Goal: Transaction & Acquisition: Purchase product/service

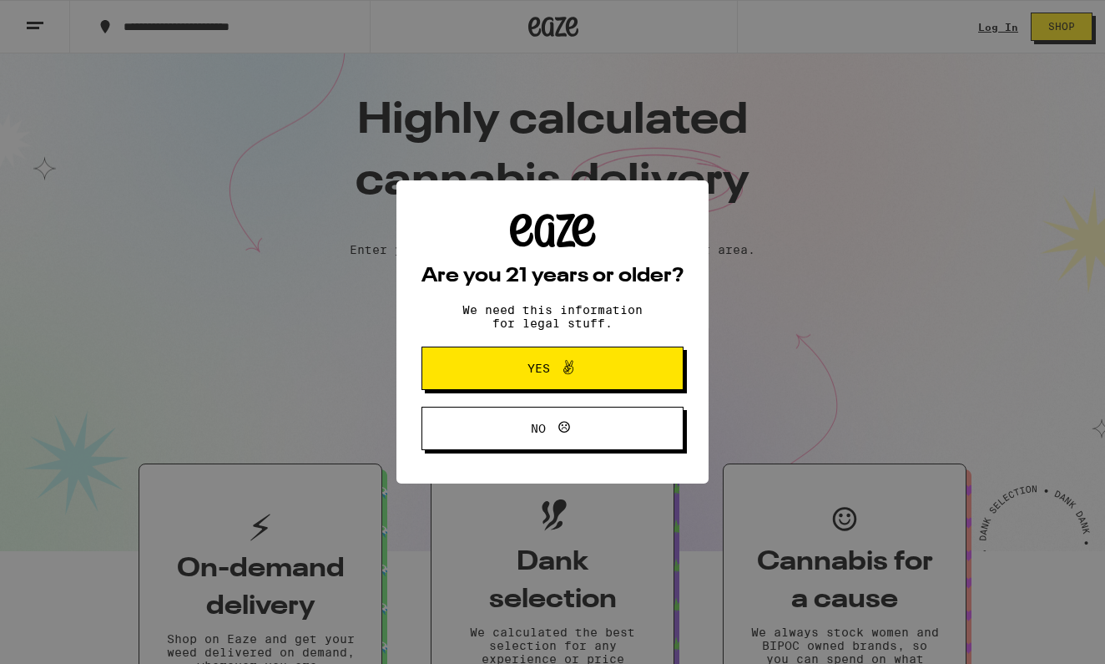
click at [552, 359] on span at bounding box center [564, 368] width 28 height 22
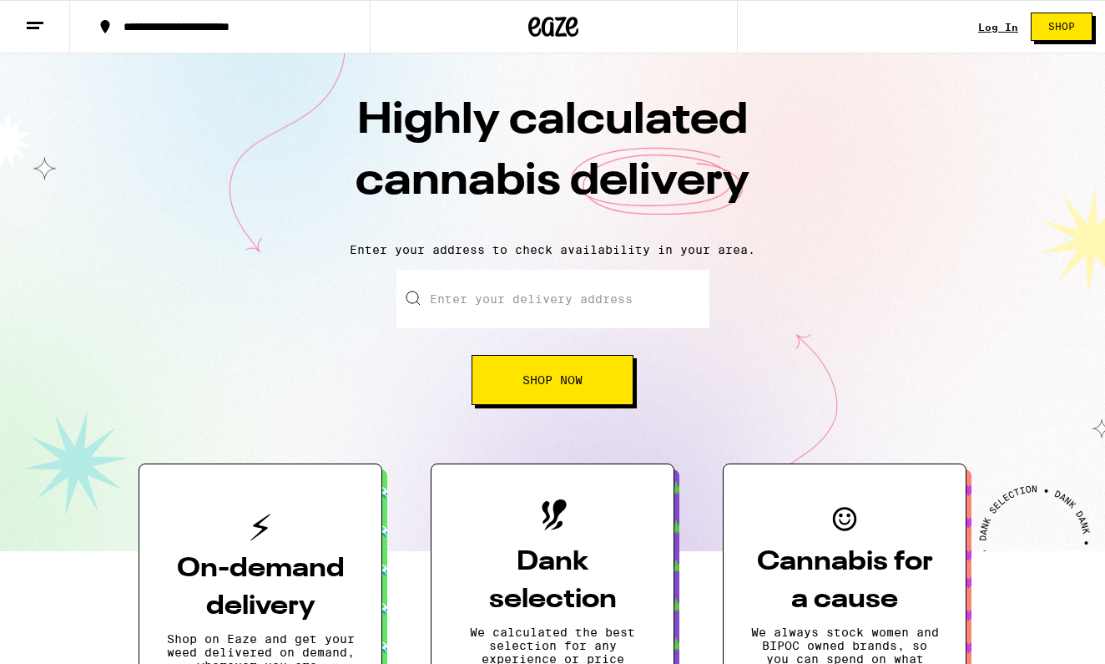
click at [488, 293] on input "Enter your delivery address" at bounding box center [552, 299] width 313 height 58
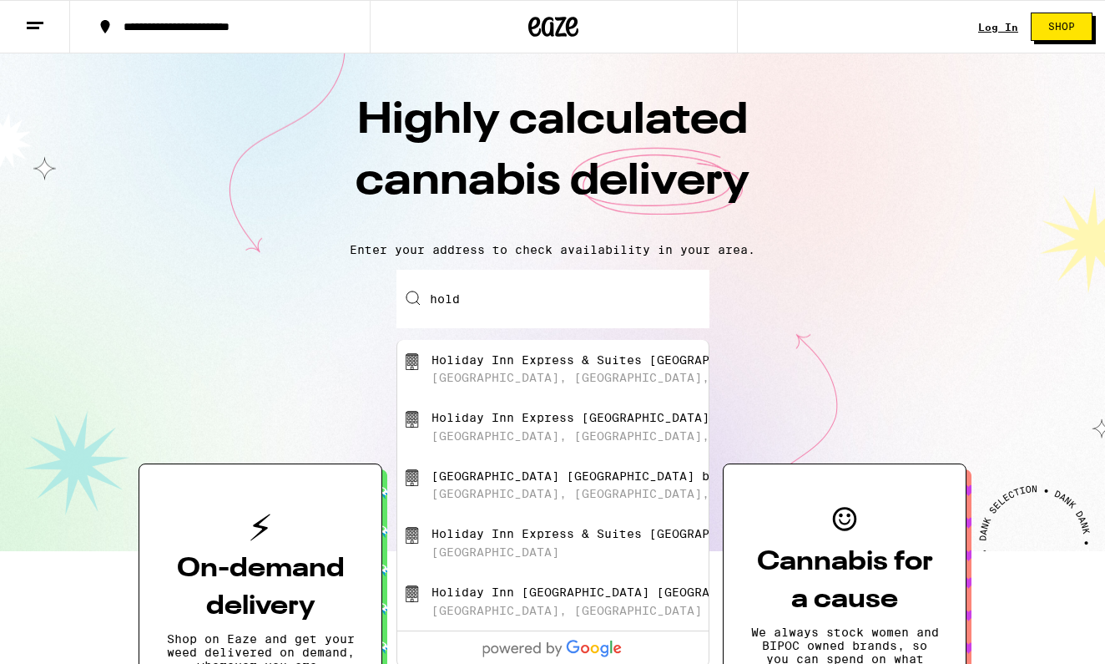
click at [570, 540] on div "Holiday Inn Express & Suites [GEOGRAPHIC_DATA]" at bounding box center [605, 533] width 346 height 13
type input "Holiday Inn Express & Suites [GEOGRAPHIC_DATA], [GEOGRAPHIC_DATA]"
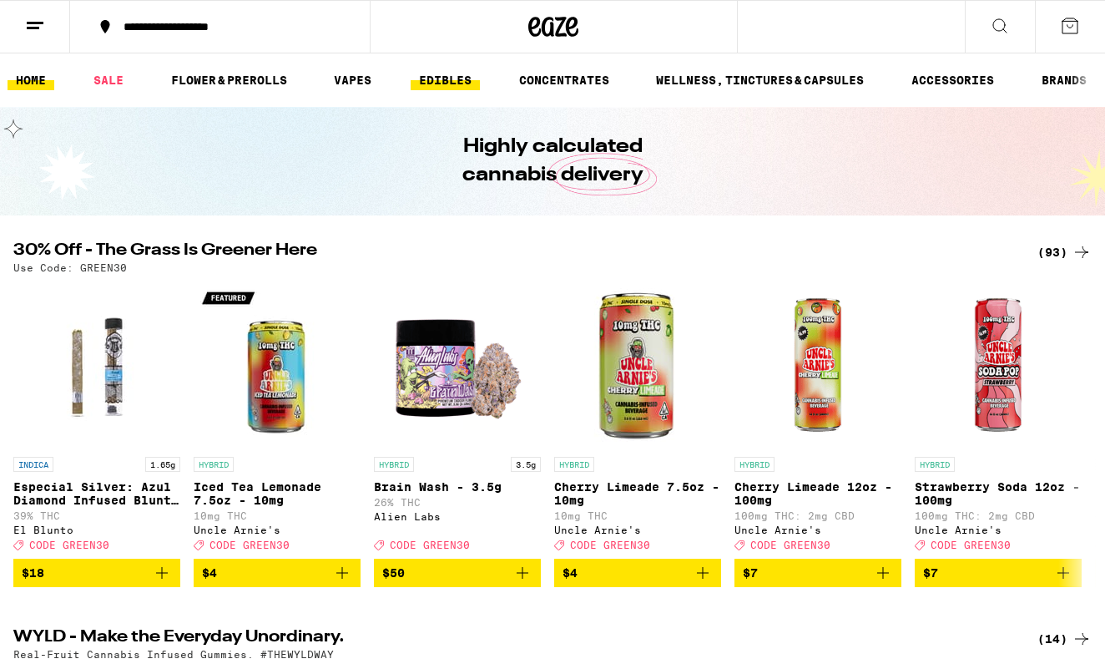
click at [457, 83] on link "EDIBLES" at bounding box center [445, 80] width 69 height 20
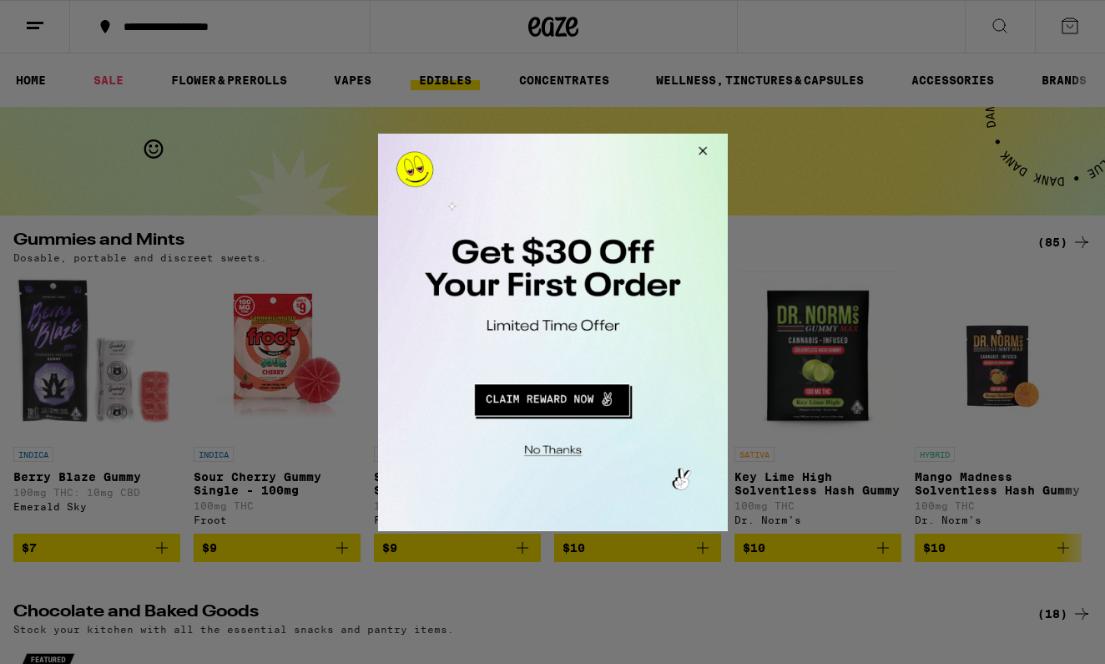
click at [709, 145] on button "Close Modal" at bounding box center [699, 153] width 45 height 40
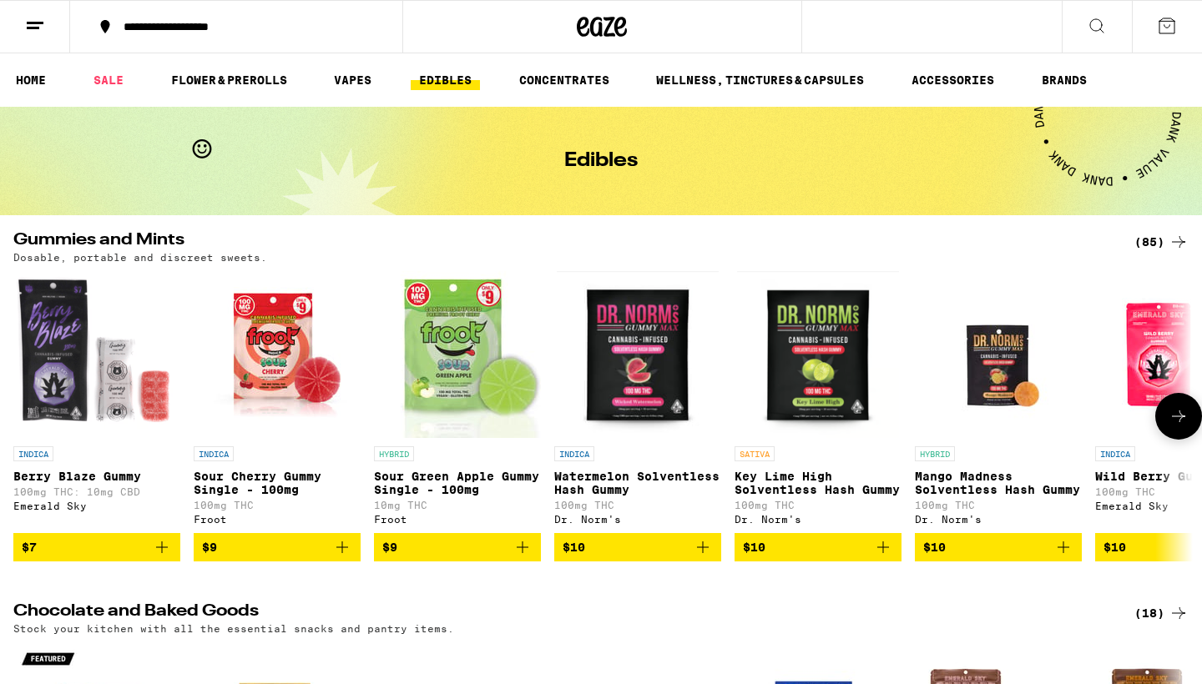
click at [1001, 357] on img "Open page for Mango Madness Solventless Hash Gummy from Dr. Norm's" at bounding box center [998, 354] width 167 height 167
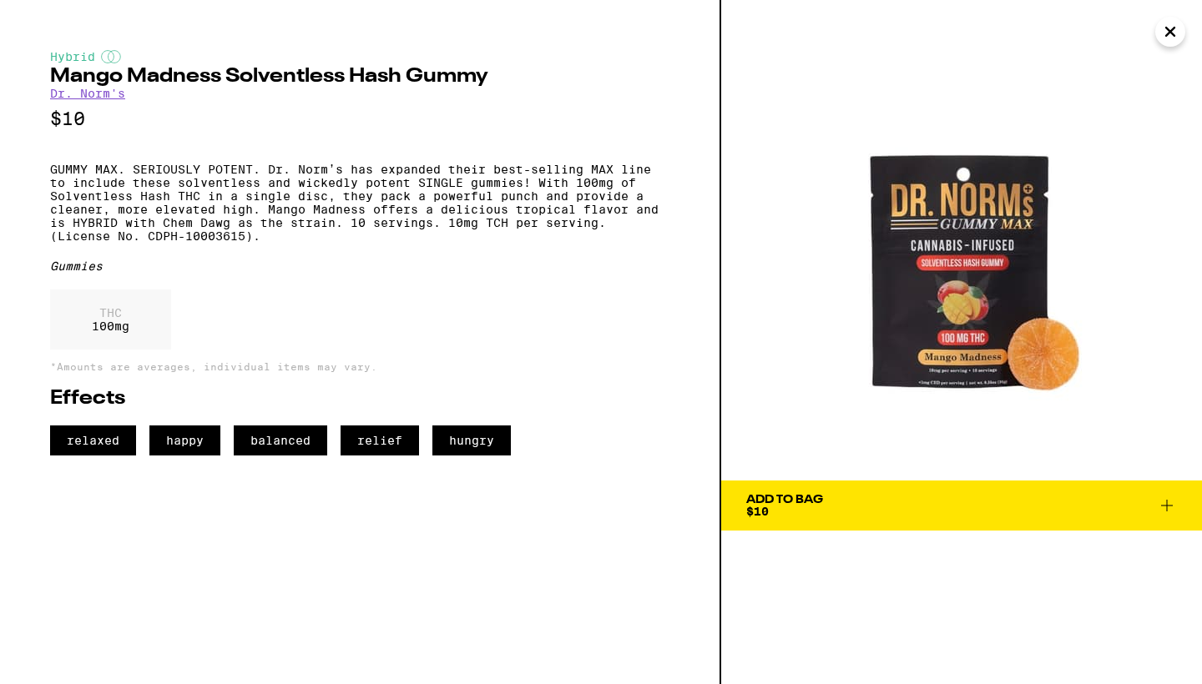
click at [1104, 35] on icon "Close" at bounding box center [1170, 32] width 8 height 8
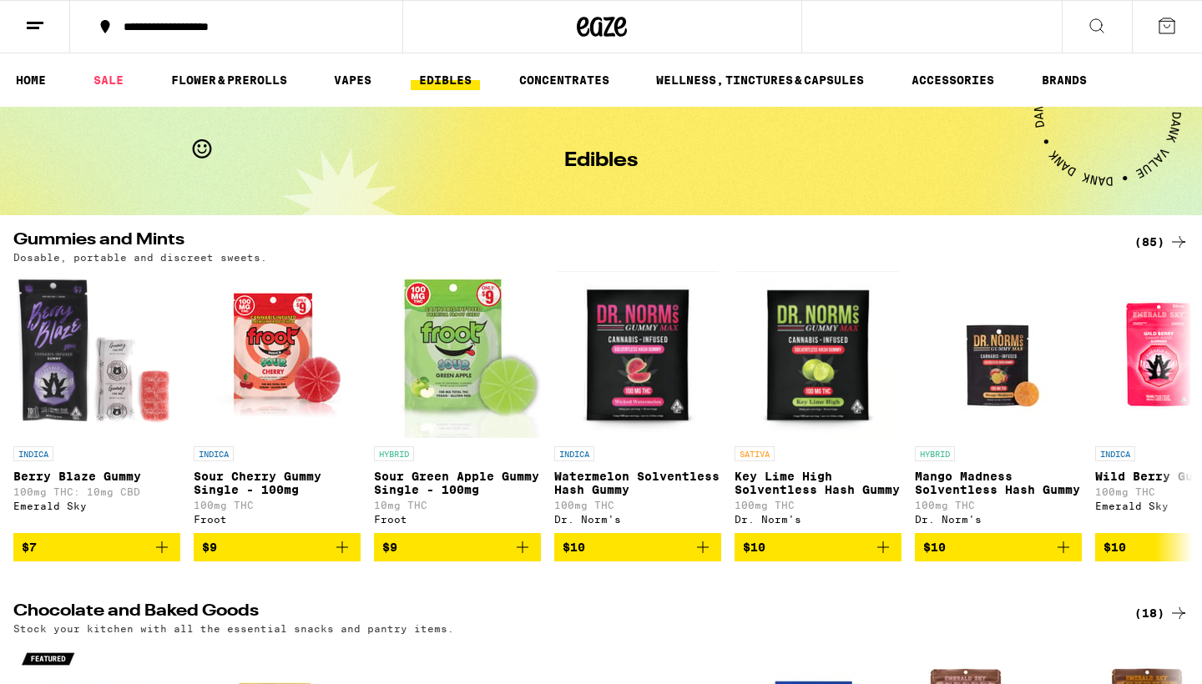
click at [1076, 25] on button at bounding box center [1097, 27] width 70 height 53
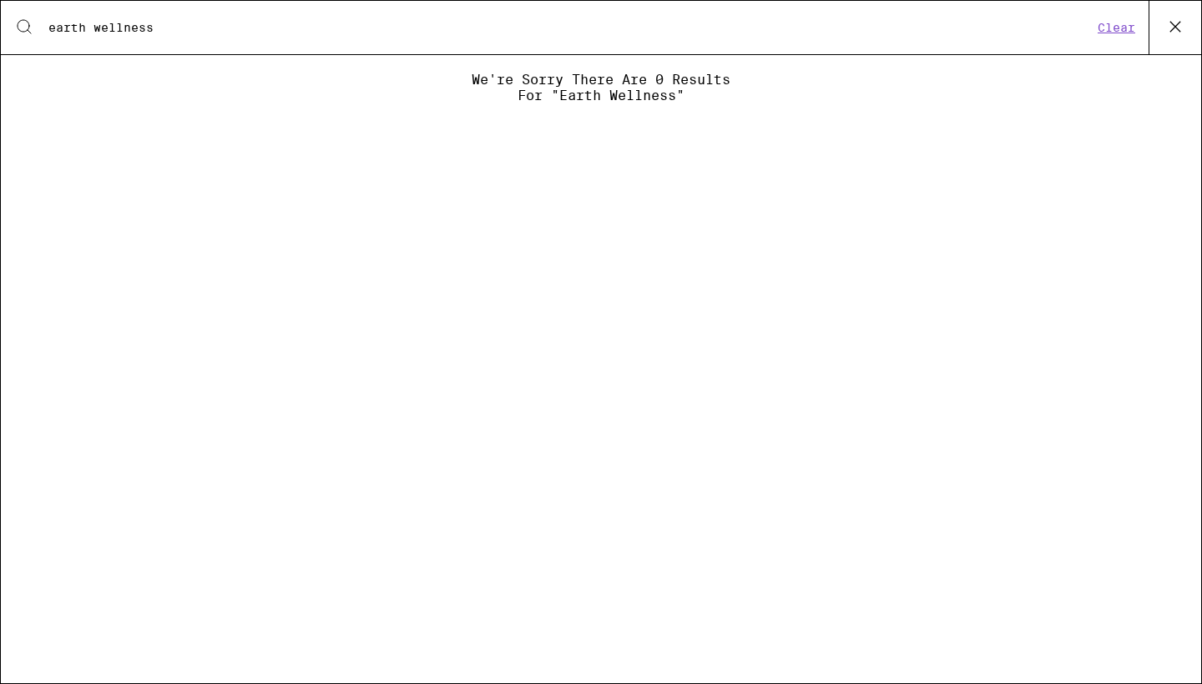
click at [63, 28] on input "earth wellness" at bounding box center [570, 27] width 1045 height 15
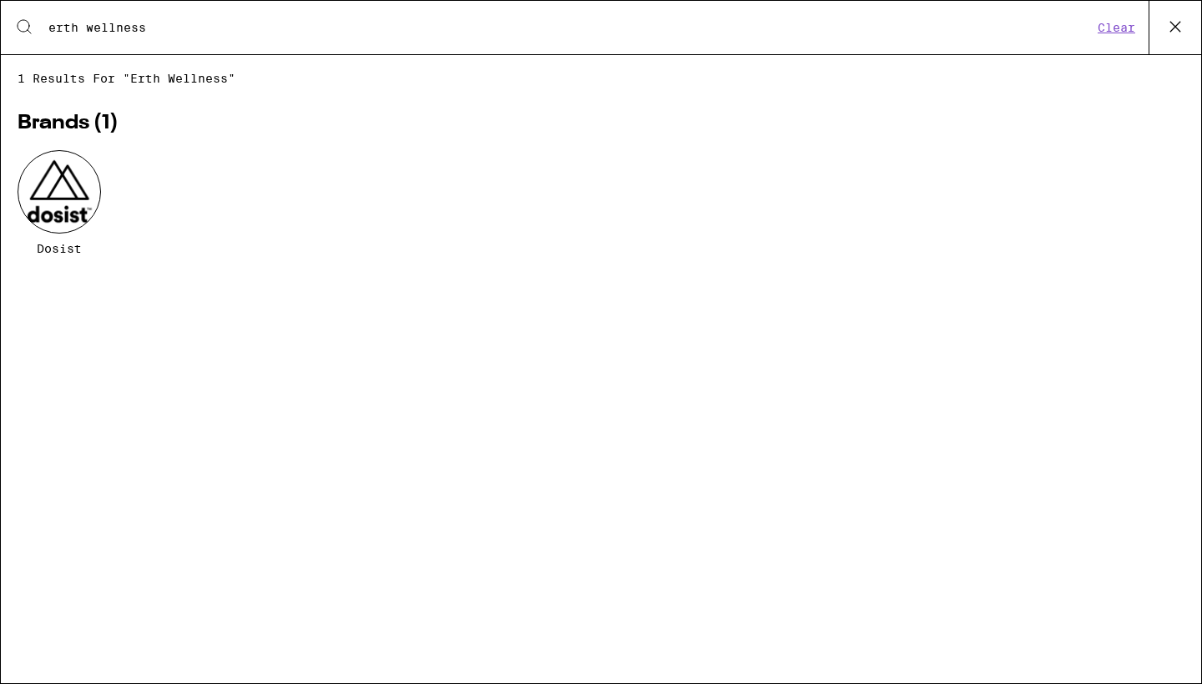
type input "erth wellness"
click at [69, 213] on div at bounding box center [59, 191] width 83 height 83
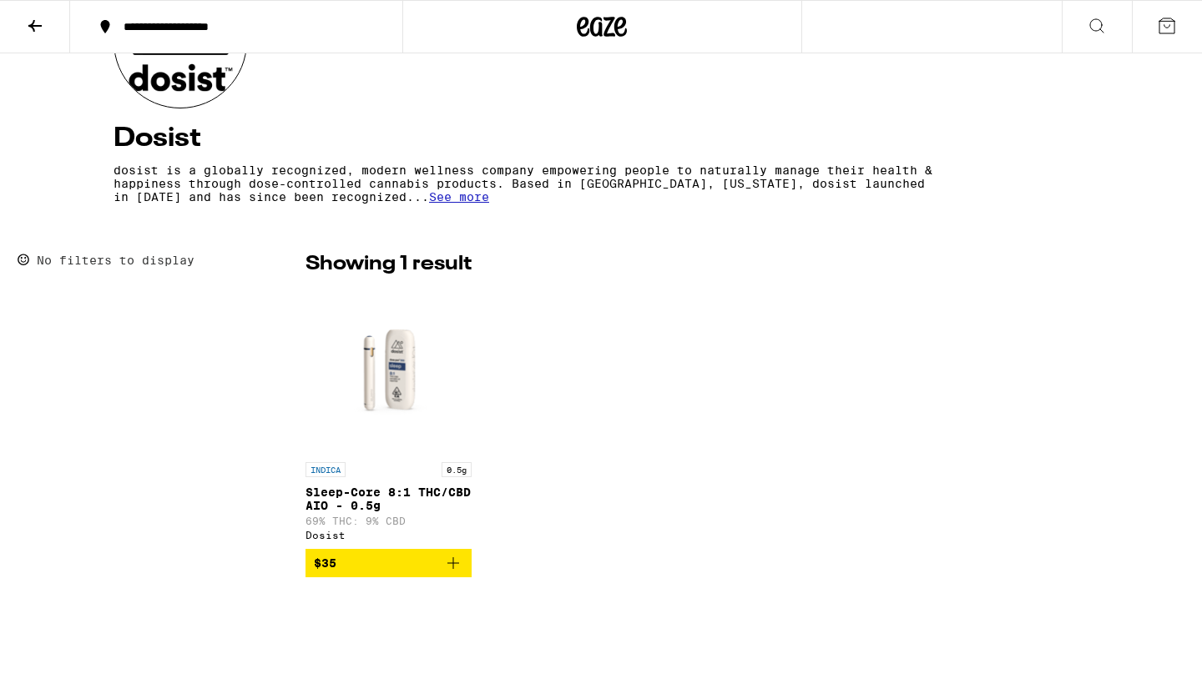
scroll to position [322, 0]
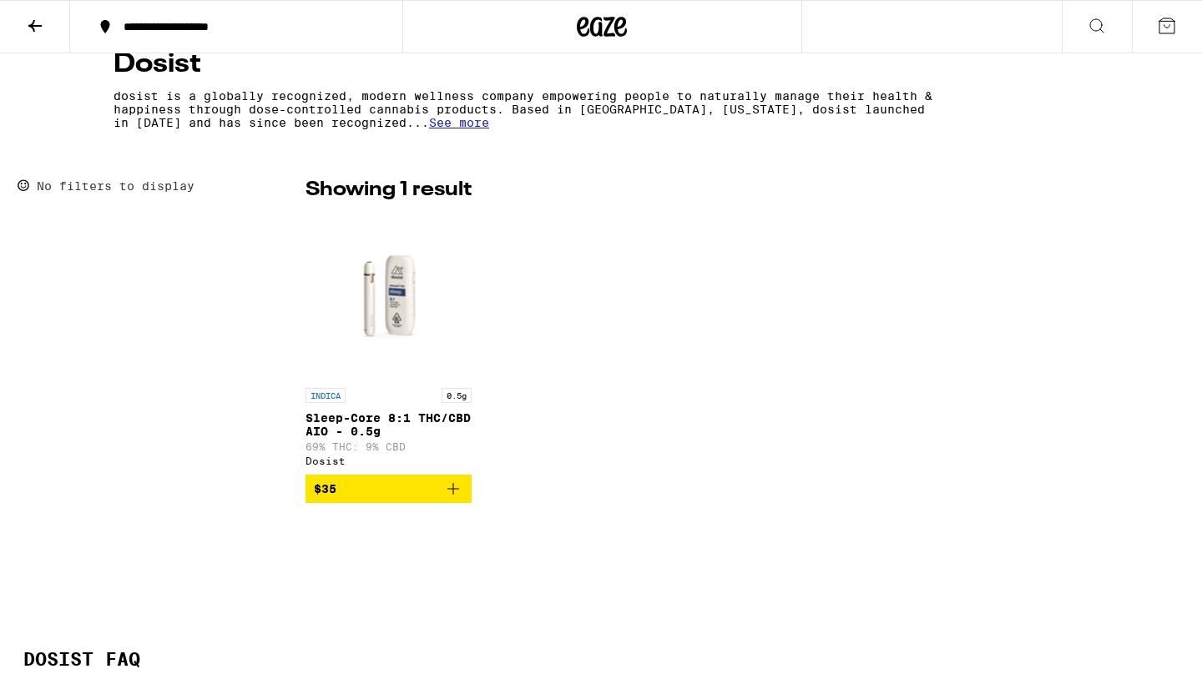
click at [381, 283] on img "Open page for Sleep-Core 8:1 THC/CBD AIO - 0.5g from Dosist" at bounding box center [388, 296] width 166 height 167
